Goal: Task Accomplishment & Management: Use online tool/utility

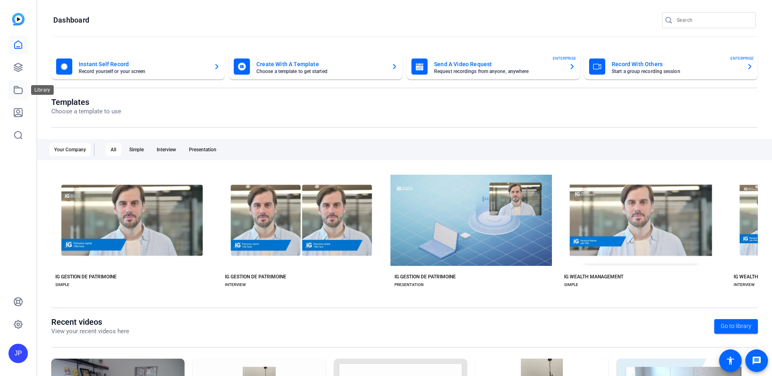
click at [18, 90] on icon at bounding box center [18, 90] width 10 height 10
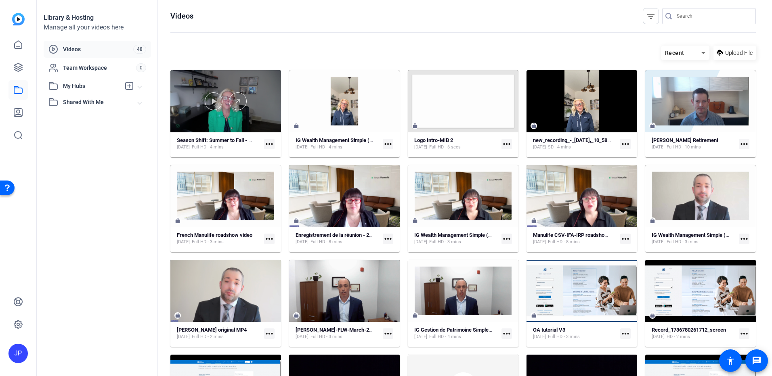
click at [255, 119] on div at bounding box center [225, 101] width 111 height 62
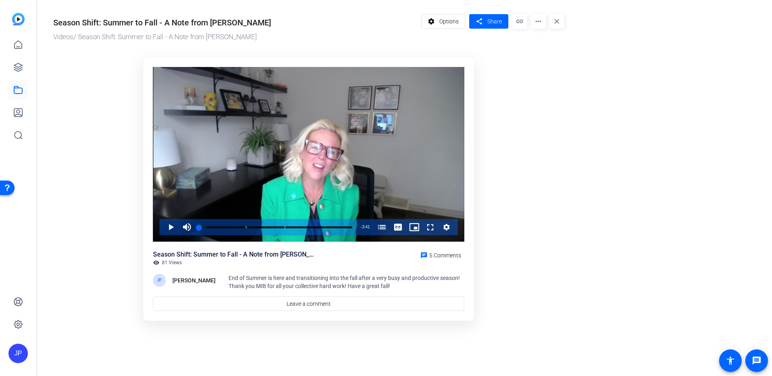
click at [538, 19] on mat-icon "more_horiz" at bounding box center [538, 21] width 15 height 15
click at [549, 37] on span "Analytics" at bounding box center [554, 36] width 34 height 10
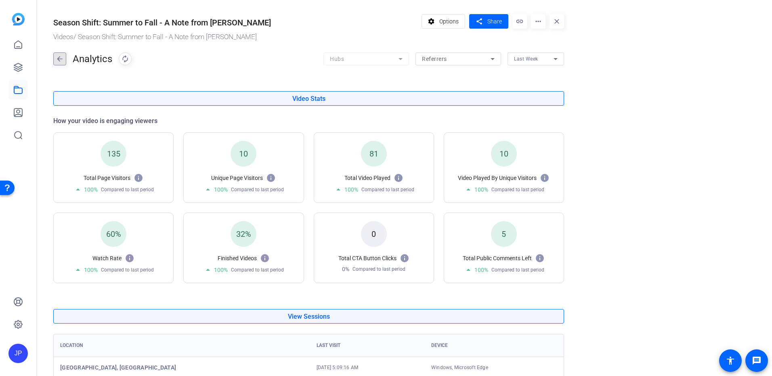
click at [58, 61] on mat-icon "arrow_back" at bounding box center [60, 58] width 12 height 13
